Goal: Task Accomplishment & Management: Complete application form

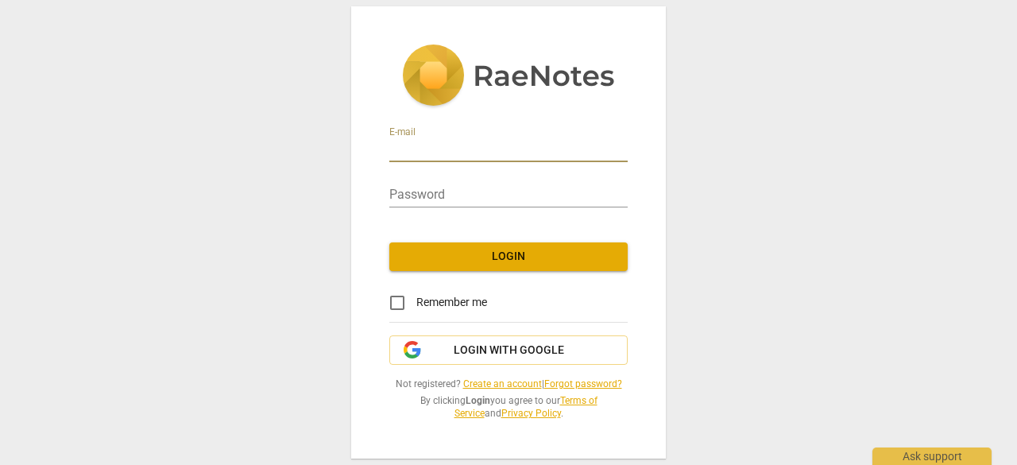
click at [519, 155] on input "email" at bounding box center [508, 150] width 238 height 23
type input "[EMAIL_ADDRESS][DOMAIN_NAME]"
click at [453, 298] on span "Remember me" at bounding box center [451, 302] width 71 height 17
click at [416, 298] on input "Remember me" at bounding box center [397, 303] width 38 height 38
checkbox input "true"
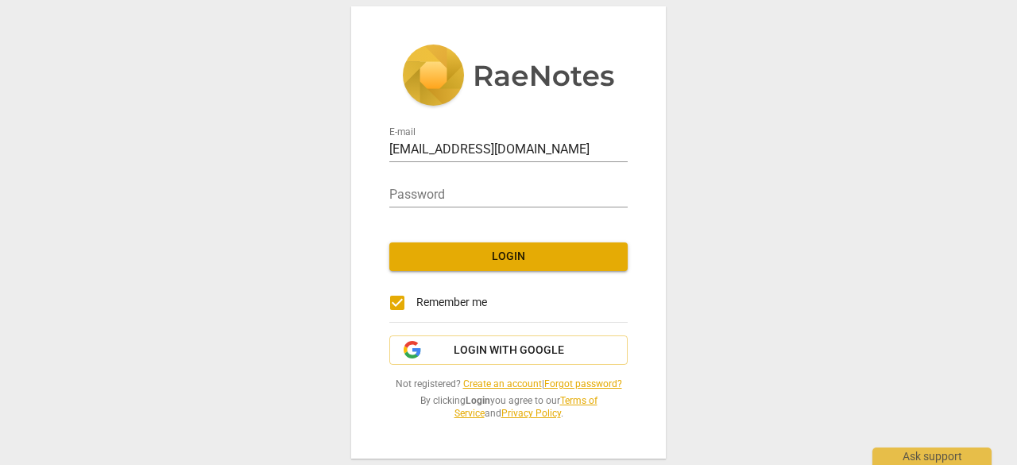
click at [507, 380] on link "Create an account" at bounding box center [502, 383] width 79 height 11
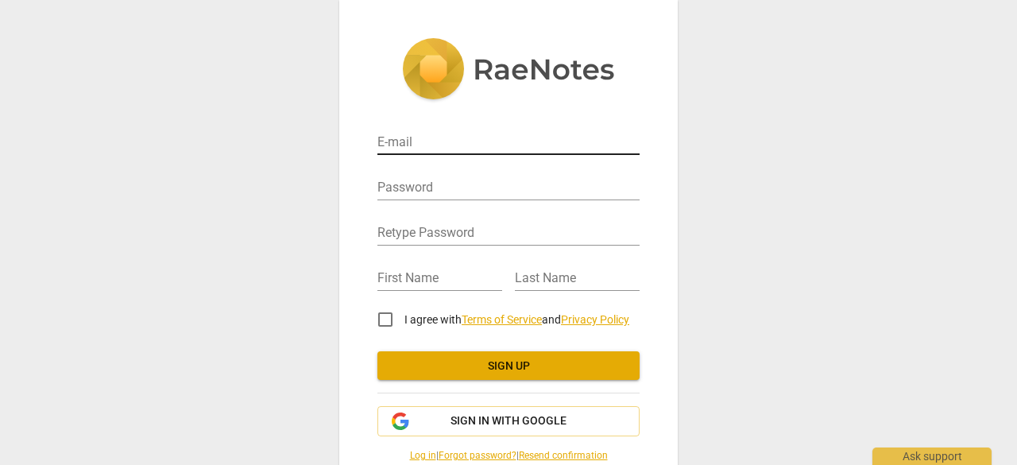
click at [505, 152] on input "email" at bounding box center [508, 143] width 262 height 23
type input "[EMAIL_ADDRESS][DOMAIN_NAME]"
type input "[PERSON_NAME]"
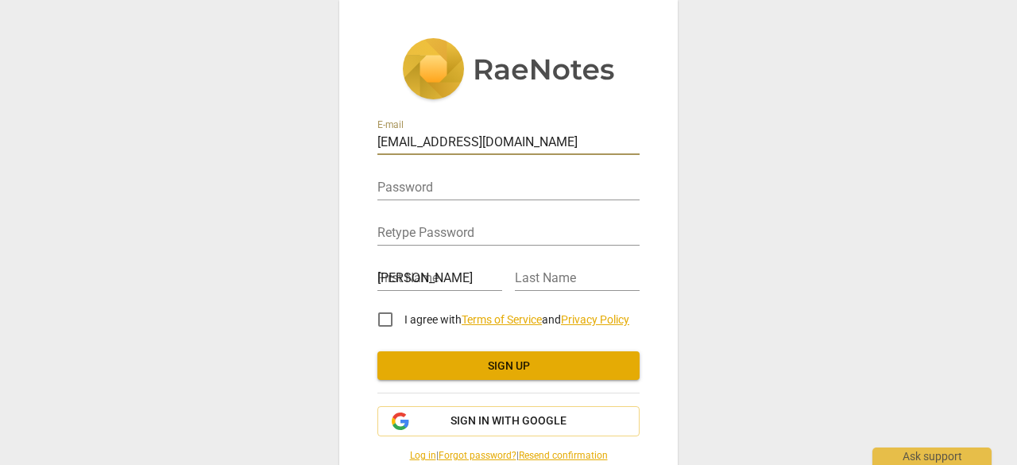
type input "[PERSON_NAME]"
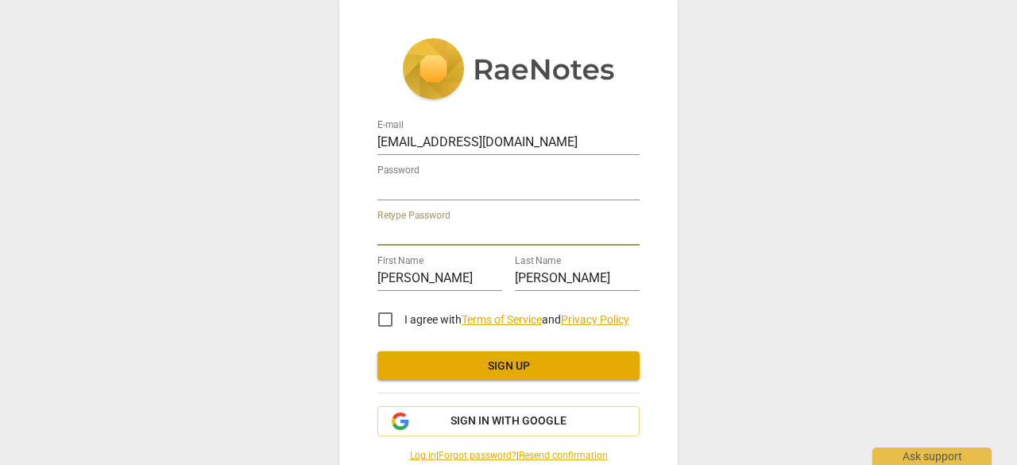
click at [546, 218] on div "Retype Password" at bounding box center [508, 228] width 262 height 36
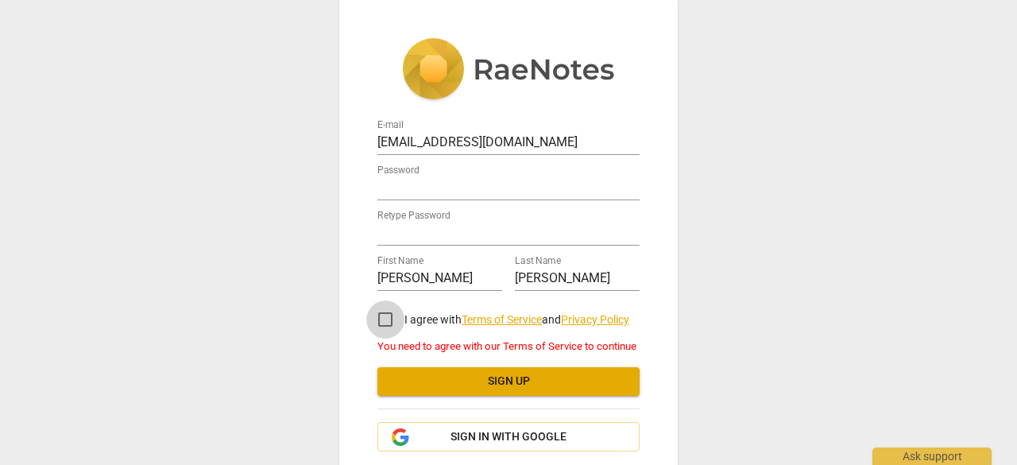
click at [380, 317] on input "I agree with Terms of Service and Privacy Policy" at bounding box center [385, 319] width 38 height 38
checkbox input "true"
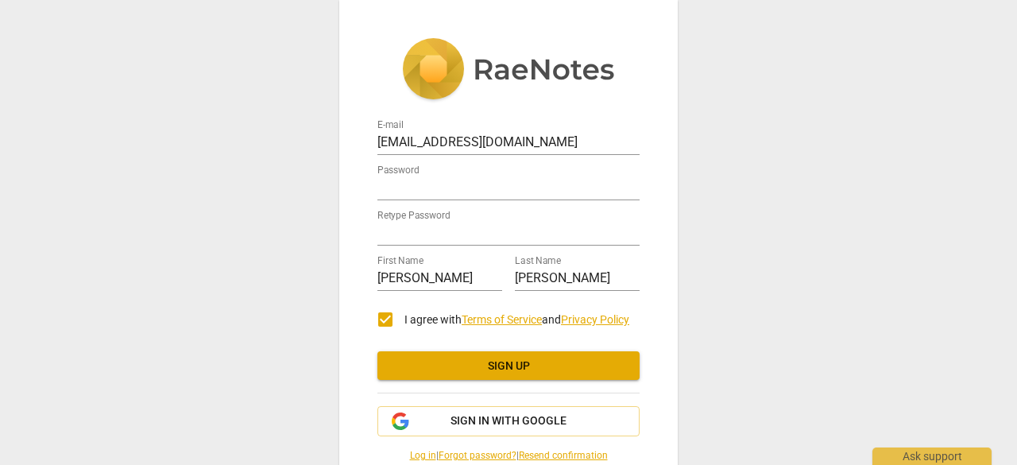
click at [449, 359] on span "Sign up" at bounding box center [508, 366] width 237 height 16
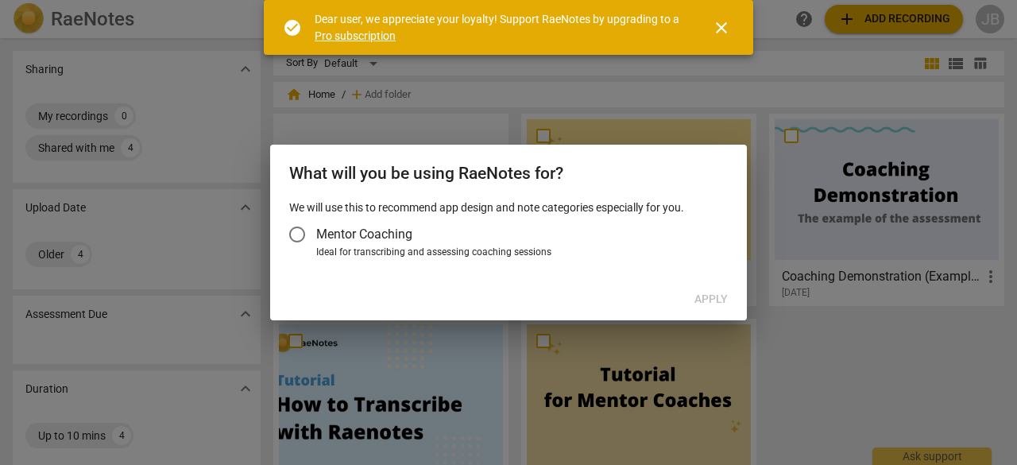
click at [386, 234] on span "Mentor Coaching" at bounding box center [364, 234] width 96 height 18
click at [316, 234] on input "Mentor Coaching" at bounding box center [297, 234] width 38 height 38
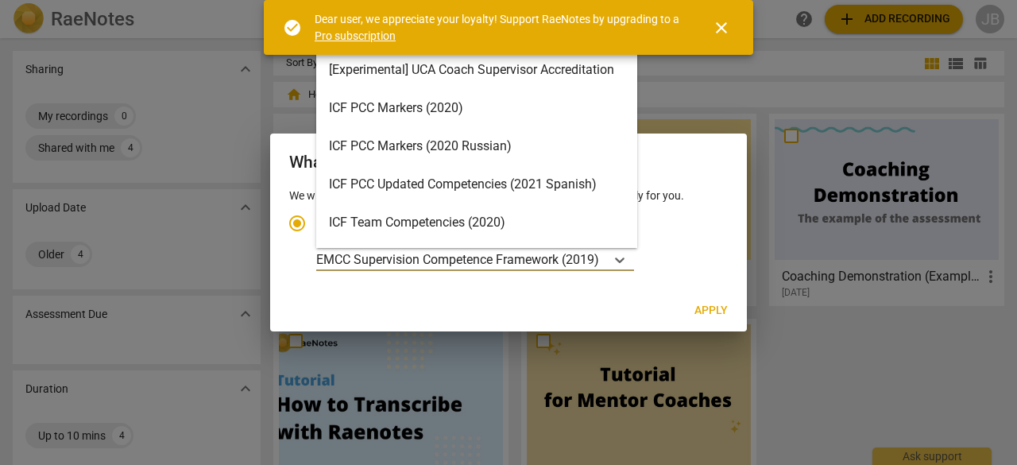
click at [542, 261] on p "EMCC Supervision Competence Framework (2019)" at bounding box center [457, 259] width 283 height 18
click at [0, 0] on input "Ideal for transcribing and assessing coaching sessions 15 results available. Us…" at bounding box center [0, 0] width 0 height 0
click at [613, 258] on div "Account type" at bounding box center [619, 259] width 29 height 23
click at [0, 0] on input "Ideal for transcribing and assessing coaching sessions 15 results available. Us…" at bounding box center [0, 0] width 0 height 0
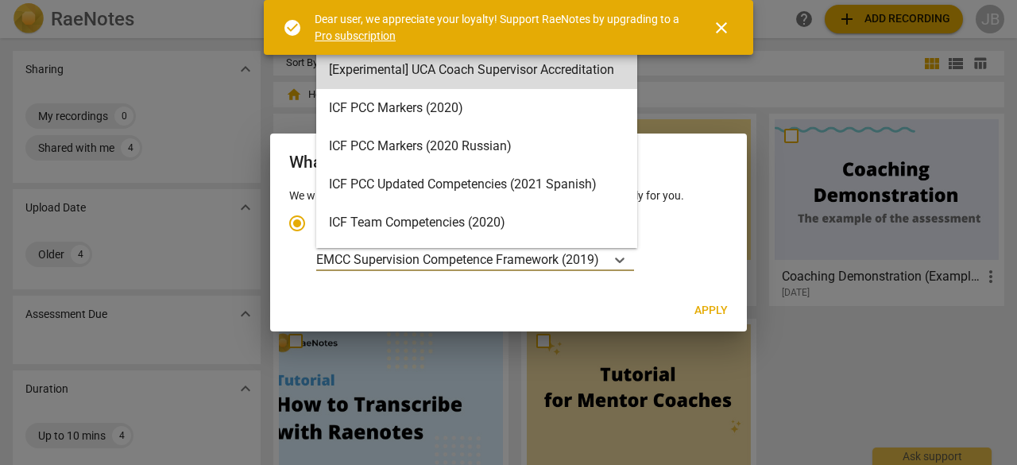
drag, startPoint x: 721, startPoint y: 27, endPoint x: 703, endPoint y: 27, distance: 18.3
click at [720, 27] on span "close" at bounding box center [721, 27] width 19 height 19
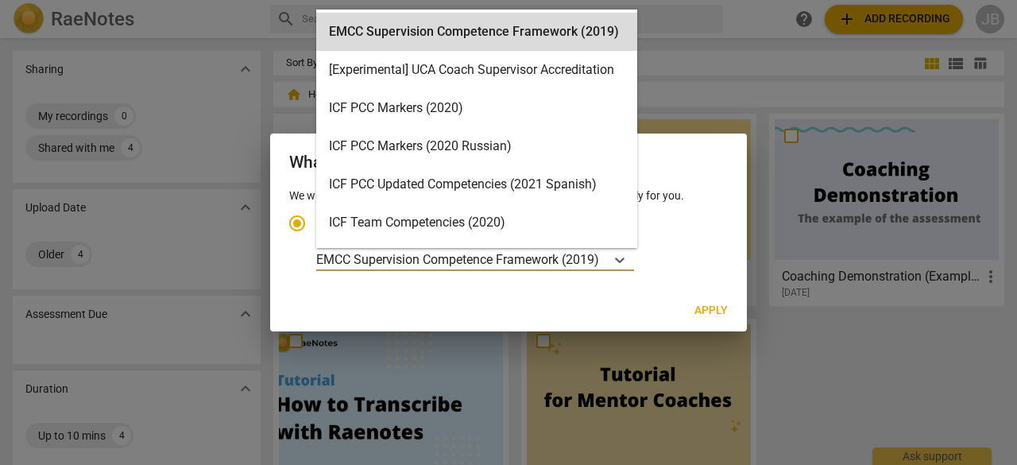
click at [497, 253] on p "EMCC Supervision Competence Framework (2019)" at bounding box center [457, 259] width 283 height 18
click at [0, 0] on input "Ideal for transcribing and assessing coaching sessions 15 results available. Us…" at bounding box center [0, 0] width 0 height 0
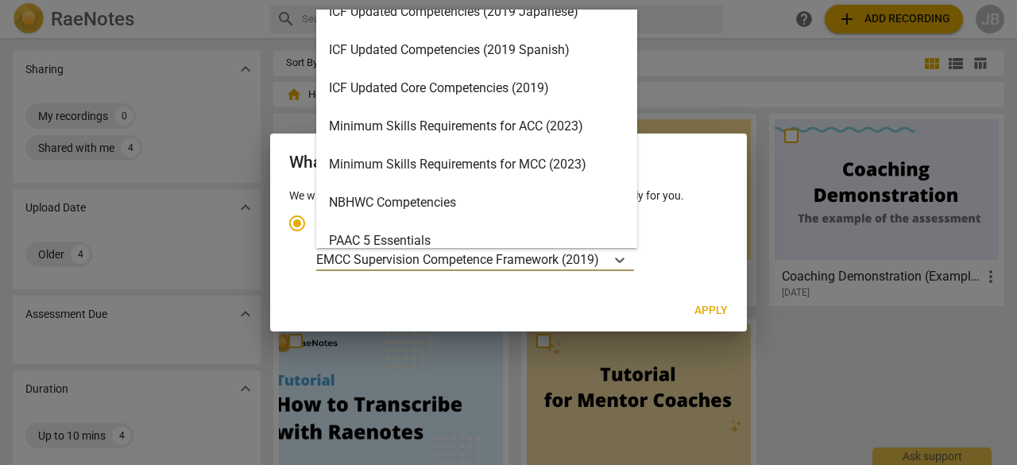
scroll to position [340, 0]
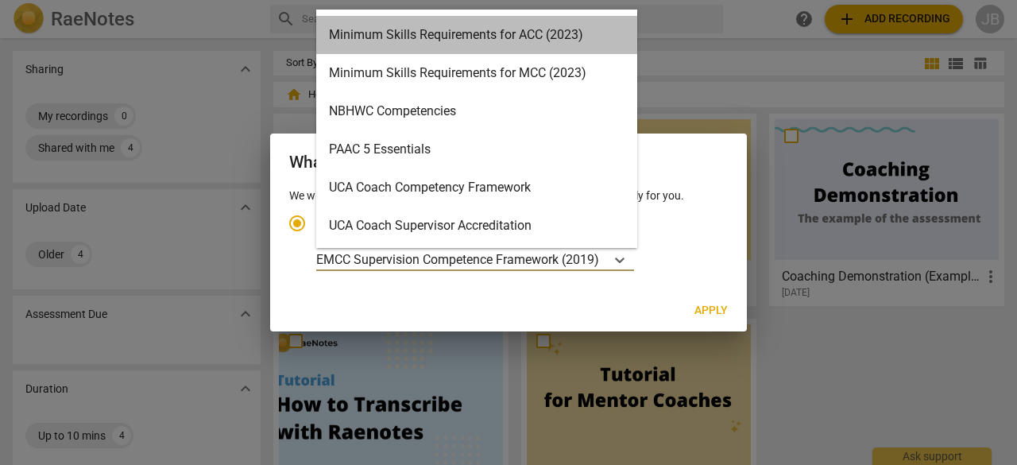
click at [479, 29] on div "Minimum Skills Requirements for ACC (2023)" at bounding box center [476, 35] width 321 height 38
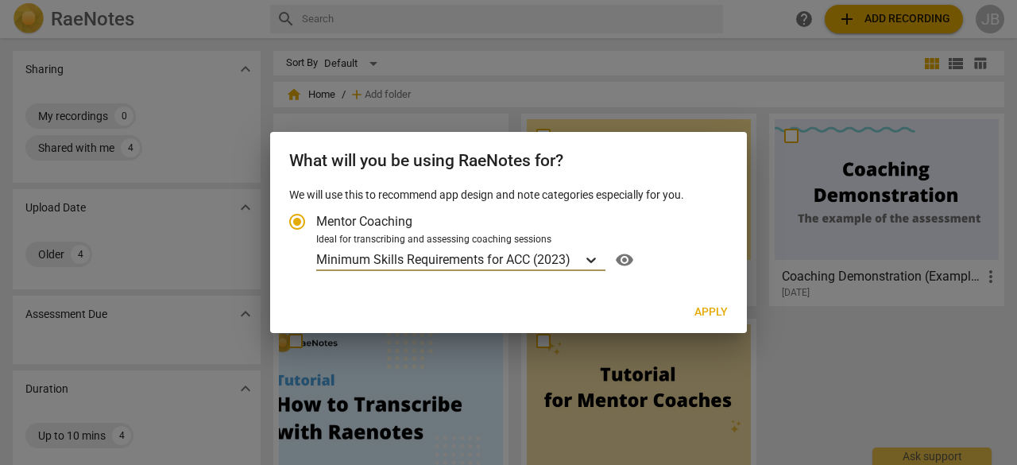
click at [592, 251] on div "Account type" at bounding box center [591, 259] width 29 height 23
click at [0, 0] on input "Ideal for transcribing and assessing coaching sessions option Minimum Skills Re…" at bounding box center [0, 0] width 0 height 0
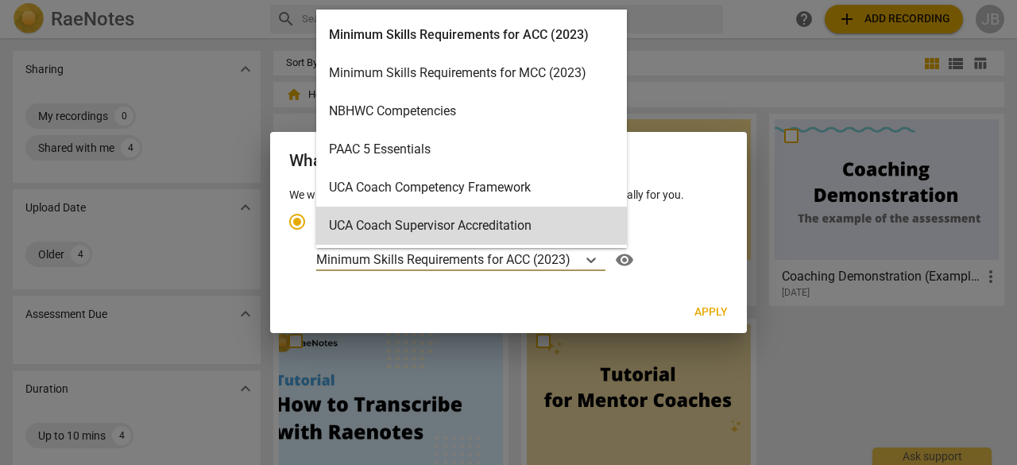
click at [662, 229] on label "Mentor Coaching" at bounding box center [500, 222] width 445 height 38
click at [316, 229] on input "Mentor Coaching" at bounding box center [297, 222] width 38 height 38
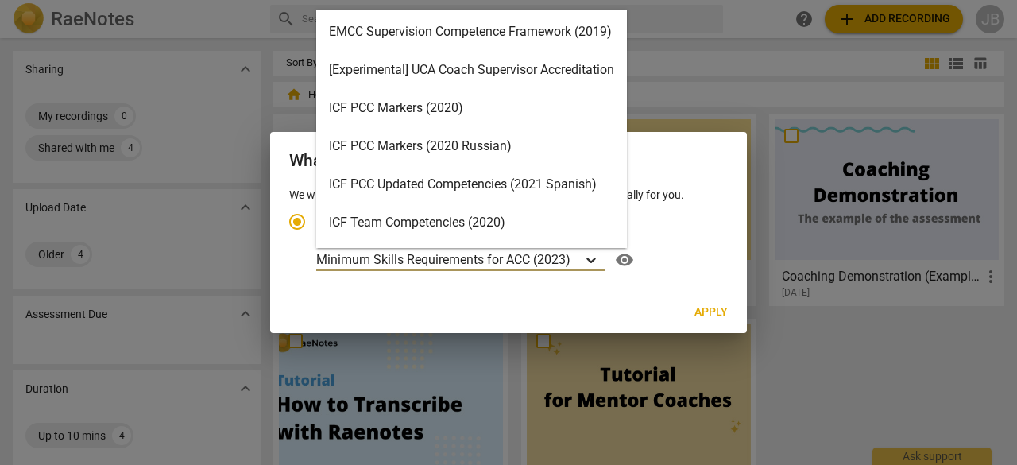
click at [581, 267] on div "Account type" at bounding box center [591, 259] width 29 height 23
click at [0, 0] on input "Ideal for transcribing and assessing coaching sessions 15 results available. Us…" at bounding box center [0, 0] width 0 height 0
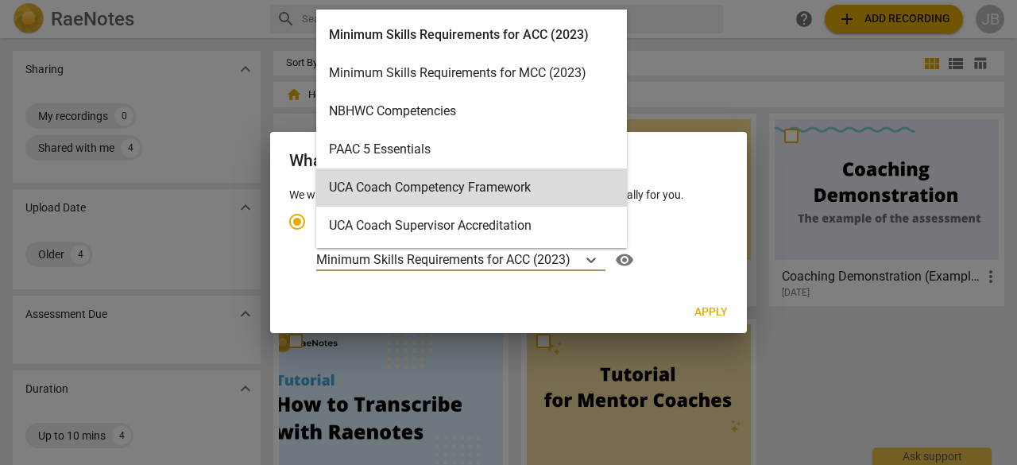
click at [654, 228] on label "Mentor Coaching" at bounding box center [500, 222] width 445 height 38
click at [316, 228] on input "Mentor Coaching" at bounding box center [297, 222] width 38 height 38
radio input "true"
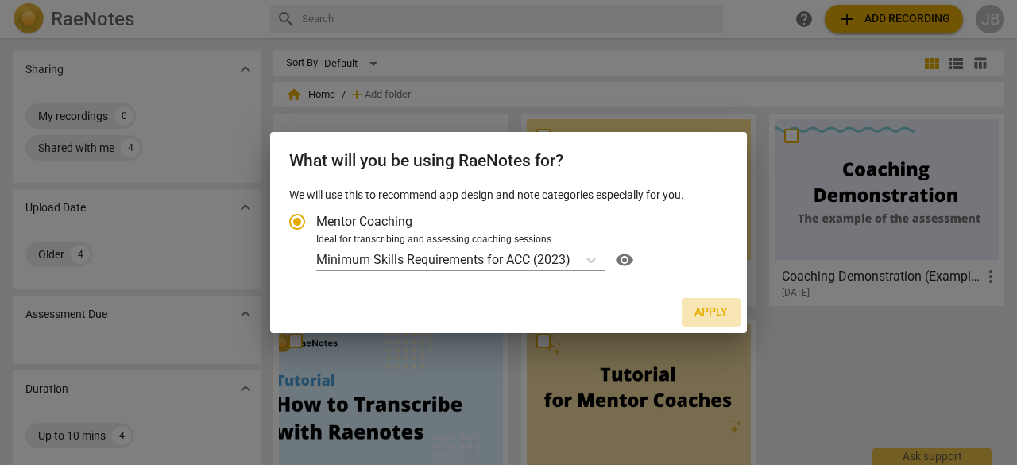
click at [704, 304] on span "Apply" at bounding box center [710, 312] width 33 height 16
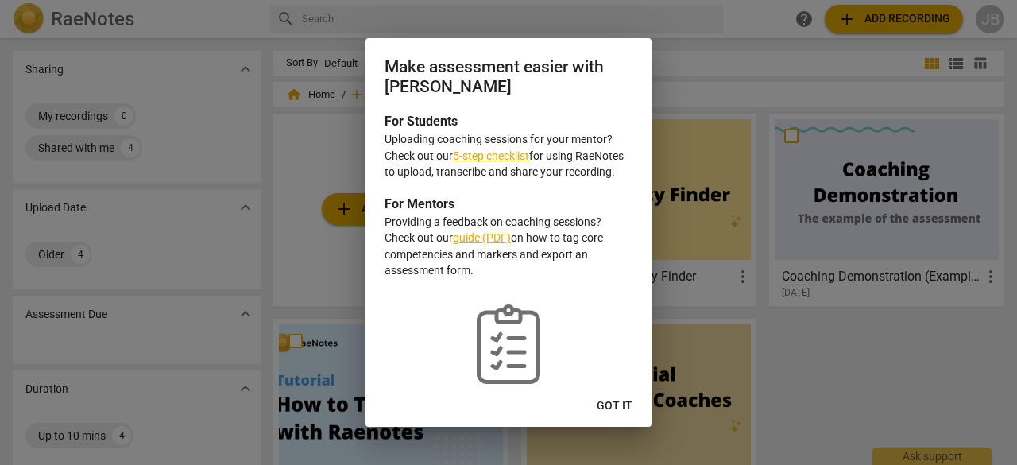
click at [616, 408] on span "Got it" at bounding box center [614, 406] width 36 height 16
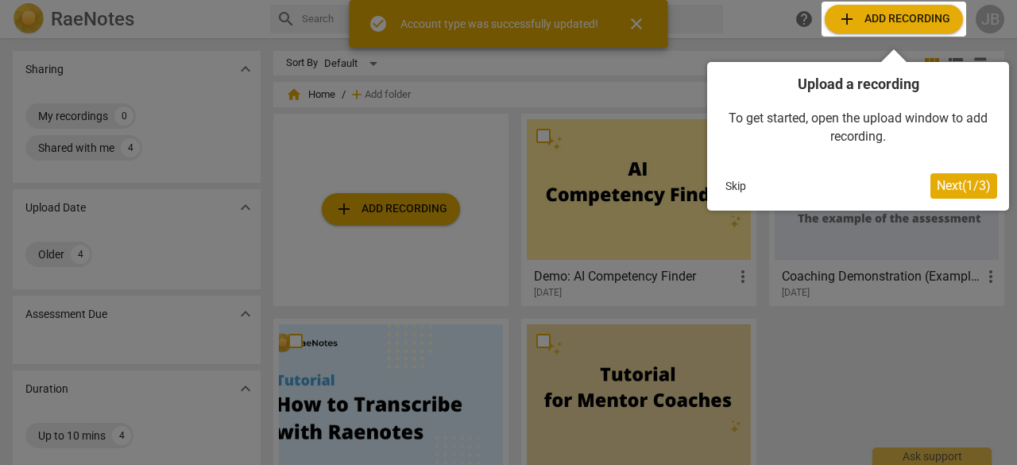
click at [729, 186] on button "Skip" at bounding box center [735, 186] width 33 height 24
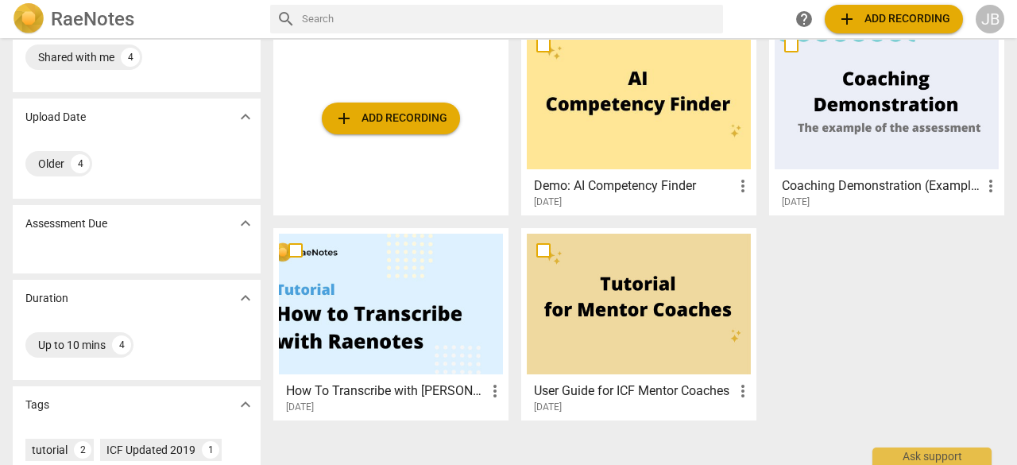
scroll to position [0, 0]
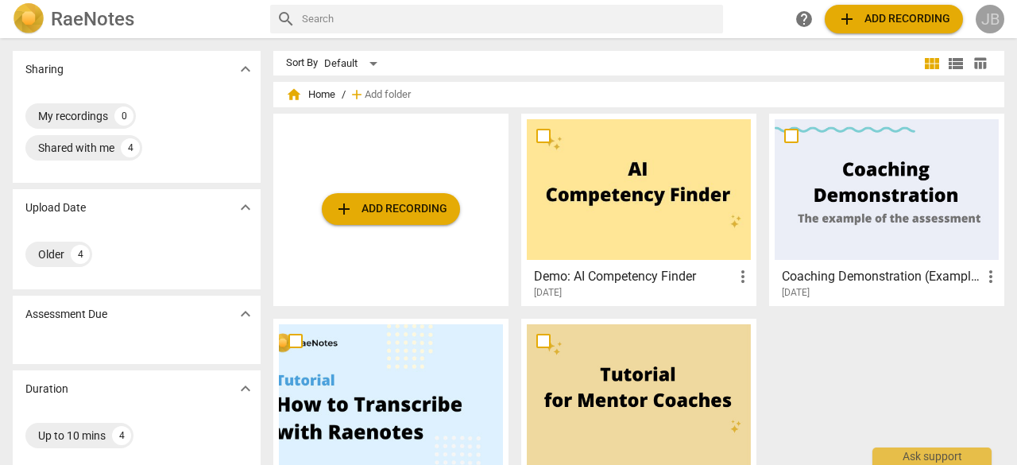
click at [990, 26] on div "JB" at bounding box center [989, 19] width 29 height 29
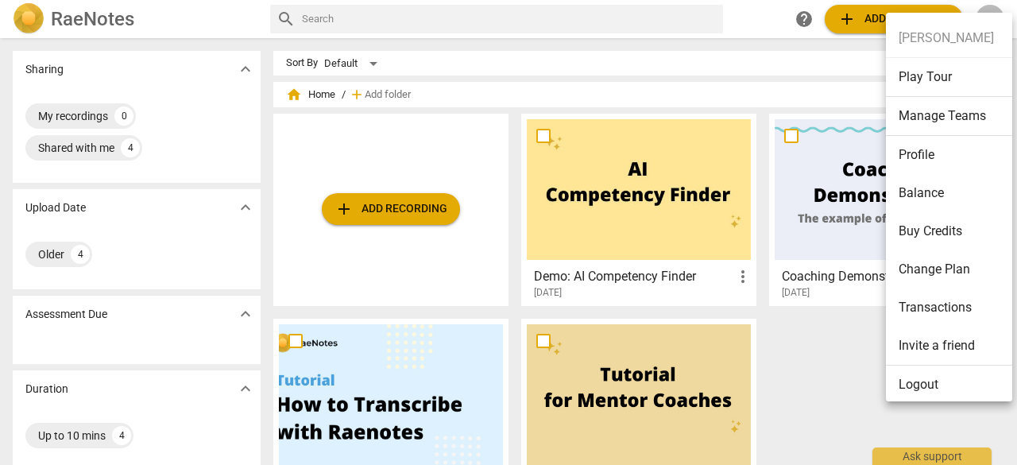
click at [720, 52] on div at bounding box center [508, 232] width 1017 height 465
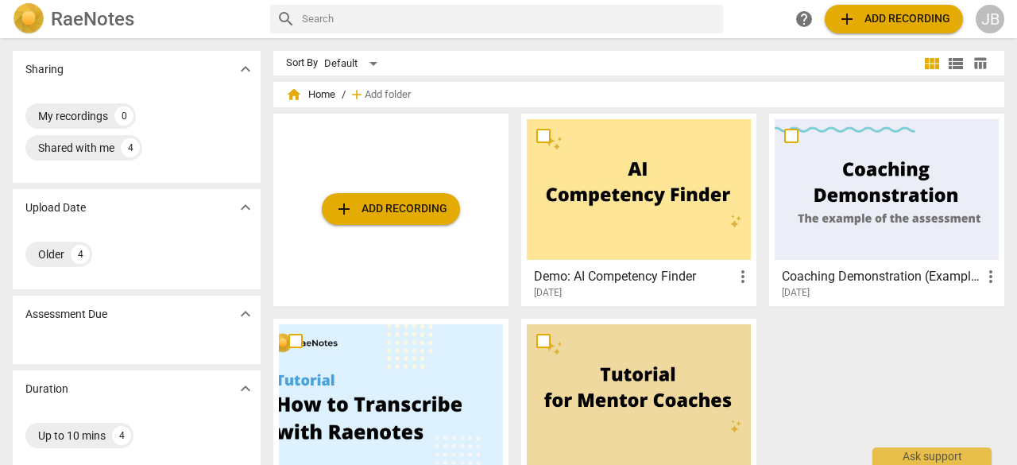
click at [988, 30] on div "JB" at bounding box center [989, 19] width 29 height 29
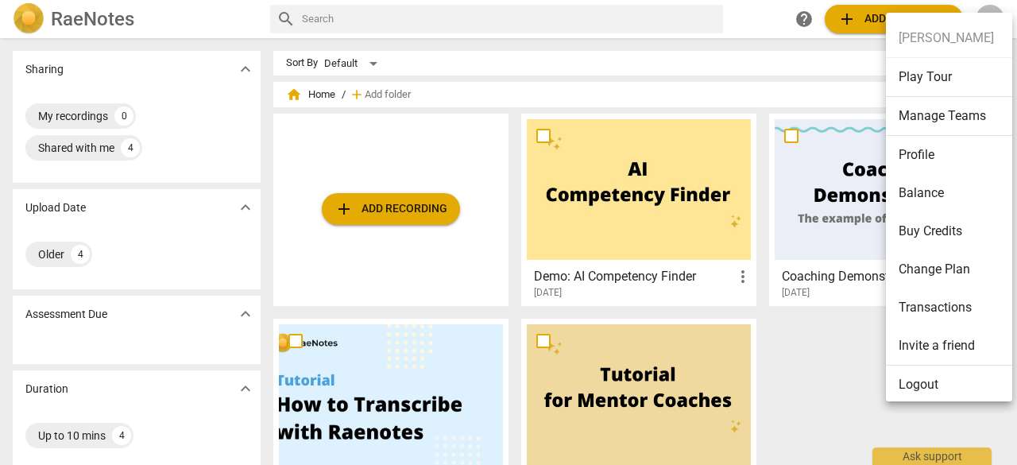
click at [813, 365] on div at bounding box center [508, 232] width 1017 height 465
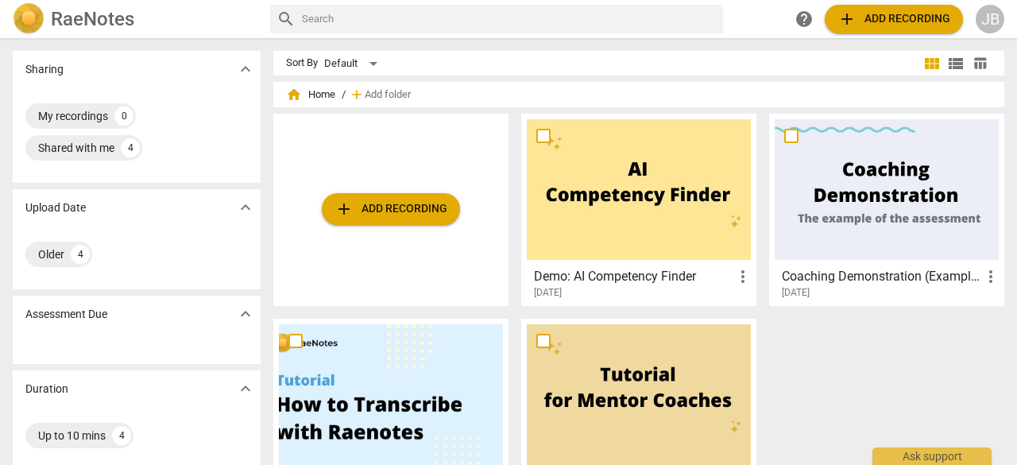
click at [998, 25] on div "JB" at bounding box center [989, 19] width 29 height 29
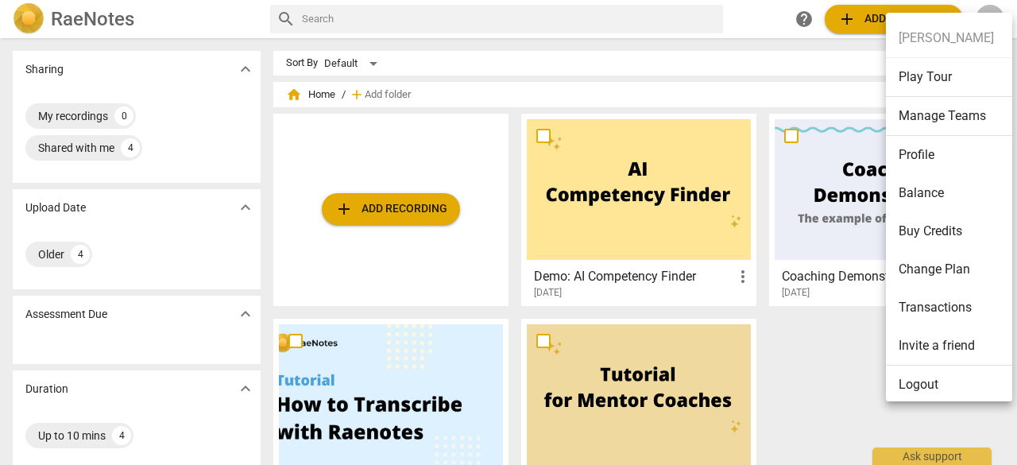
click at [943, 35] on ul "[PERSON_NAME] Play Tour Manage Teams Profile Balance Buy Credits Change Plan Tr…" at bounding box center [954, 211] width 137 height 397
click at [775, 52] on div at bounding box center [508, 232] width 1017 height 465
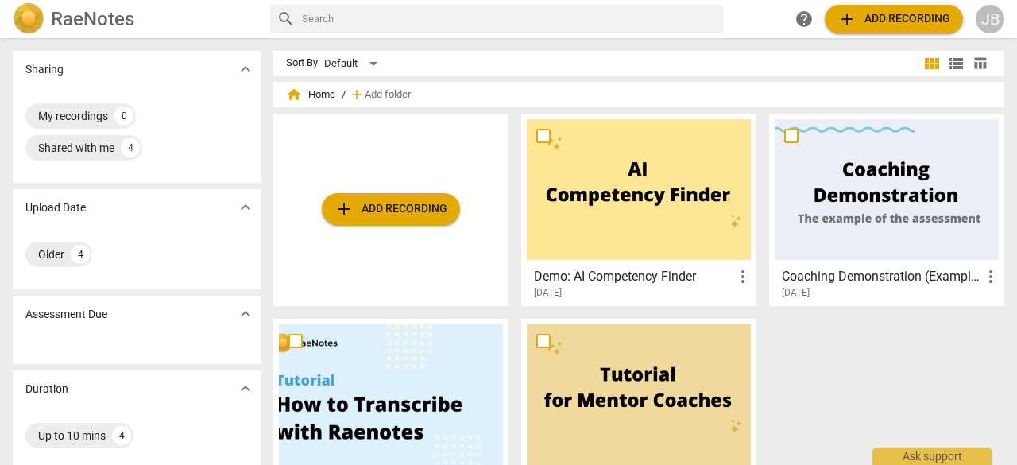
click at [1001, 29] on div "RaeNotes search help add Add recording JB" at bounding box center [508, 19] width 1017 height 32
click at [997, 29] on div "JB" at bounding box center [989, 19] width 29 height 29
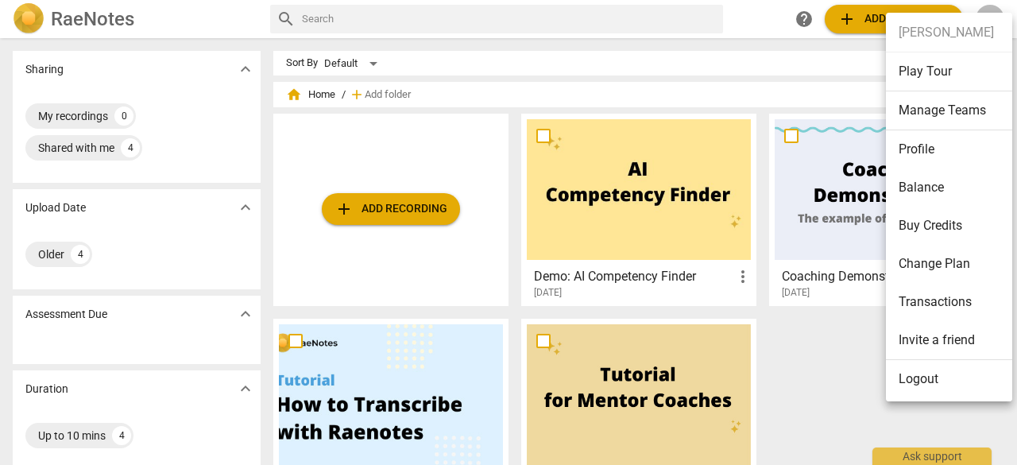
scroll to position [7, 0]
click at [938, 152] on li "Profile" at bounding box center [952, 148] width 132 height 38
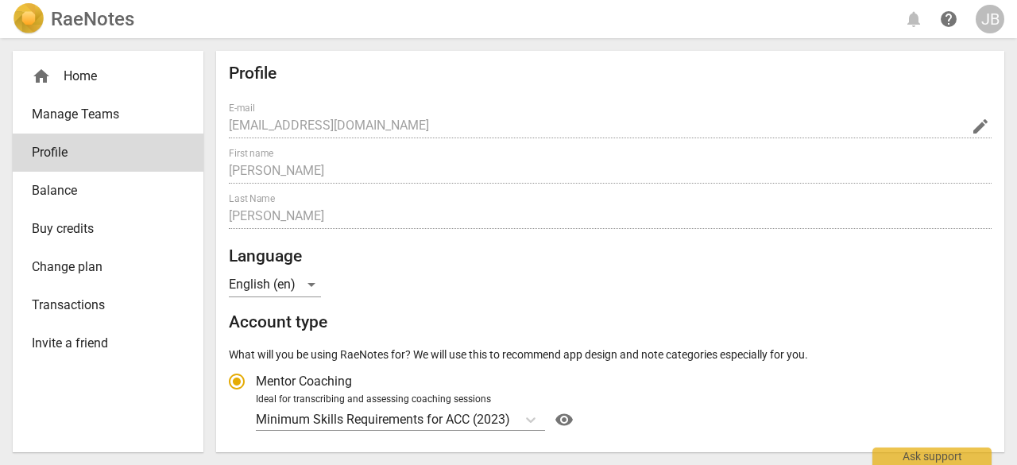
radio input "false"
click at [161, 86] on div "home Home" at bounding box center [108, 76] width 191 height 38
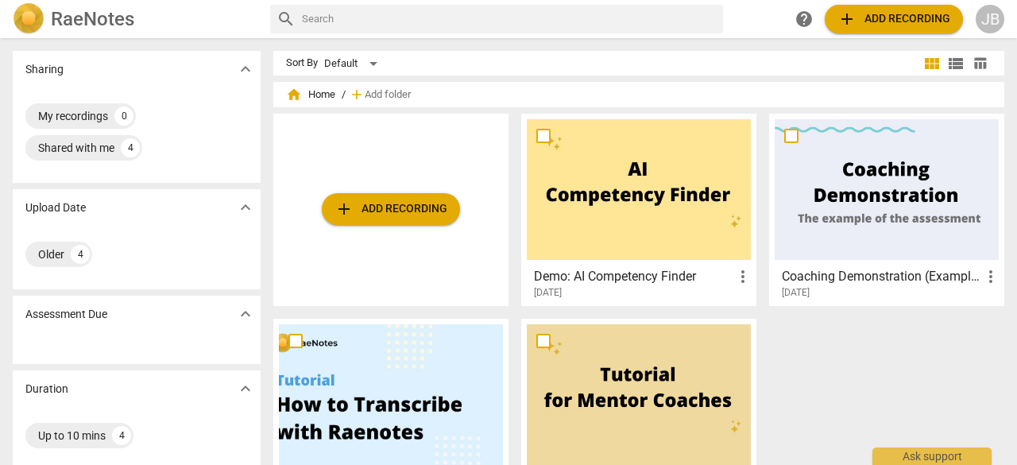
click at [249, 69] on span "expand_more" at bounding box center [245, 69] width 19 height 19
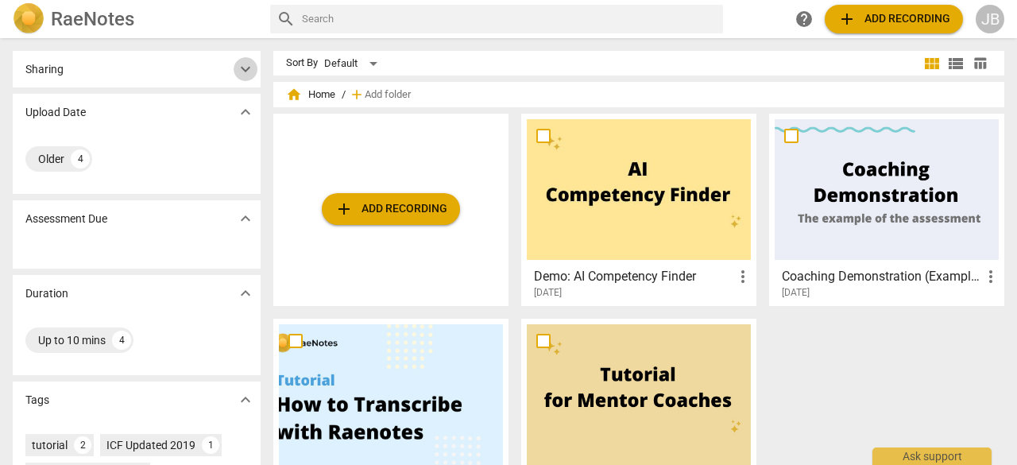
click at [249, 69] on span "expand_more" at bounding box center [245, 69] width 19 height 19
